Goal: Information Seeking & Learning: Learn about a topic

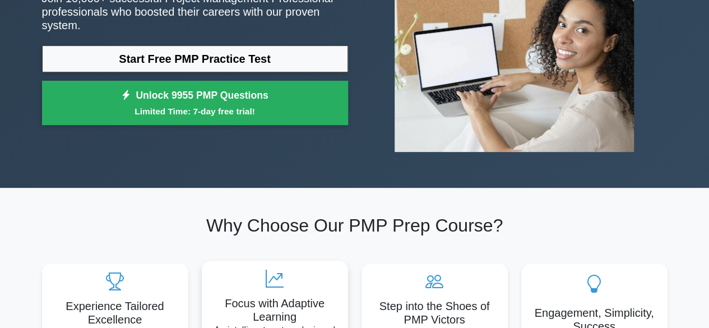
scroll to position [124, 0]
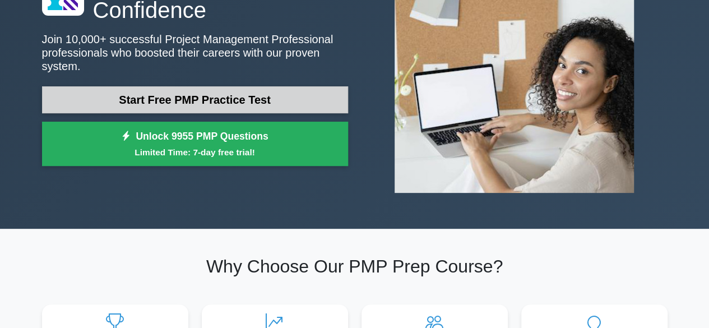
click at [268, 97] on link "Start Free PMP Practice Test" at bounding box center [195, 99] width 306 height 27
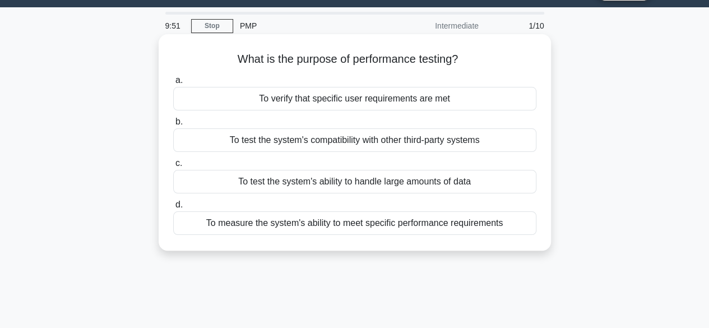
scroll to position [29, 0]
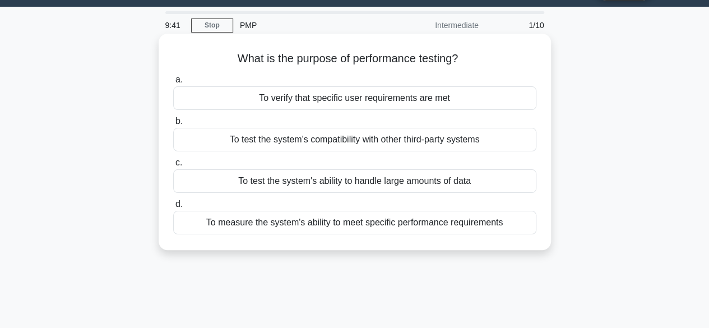
click at [278, 226] on div "To measure the system's ability to meet specific performance requirements" at bounding box center [354, 223] width 363 height 24
click at [173, 208] on input "d. To measure the system's ability to meet specific performance requirements" at bounding box center [173, 204] width 0 height 7
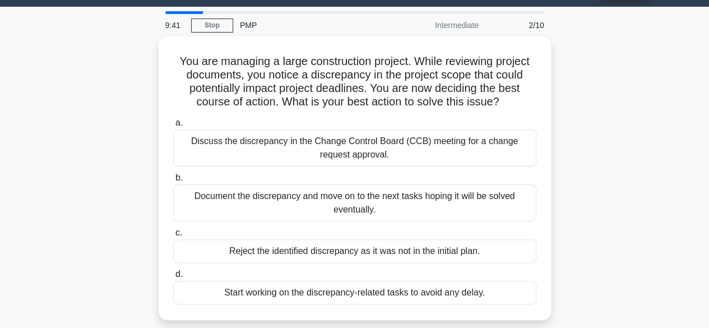
scroll to position [0, 0]
